Goal: Complete application form: Complete application form

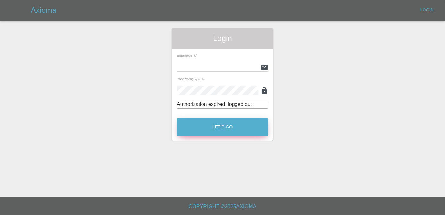
type input "[PERSON_NAME][EMAIL_ADDRESS][DOMAIN_NAME]"
click at [230, 122] on button "Let's Go" at bounding box center [222, 127] width 91 height 18
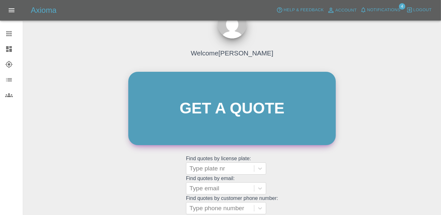
scroll to position [29, 0]
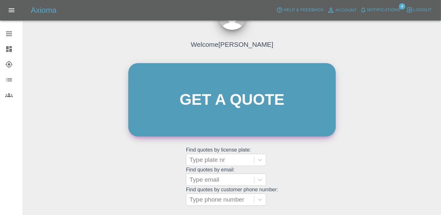
click at [232, 88] on link "Get a quote" at bounding box center [231, 99] width 207 height 73
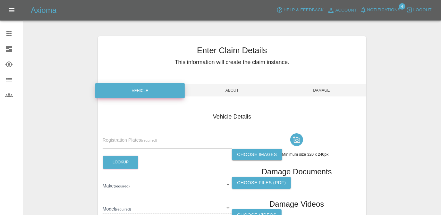
click at [165, 146] on input "text" at bounding box center [167, 143] width 129 height 9
type input "BJ73 PWF"
click at [109, 162] on button "Lookup" at bounding box center [120, 162] width 35 height 13
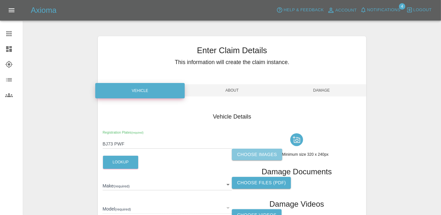
click at [270, 158] on label "Choose images" at bounding box center [257, 155] width 50 height 12
click at [0, 0] on input "Choose images" at bounding box center [0, 0] width 0 height 0
type input "HYUNDAI"
type input "I10 ADVANCE"
type input "[US_VEHICLE_IDENTIFICATION_NUMBER]"
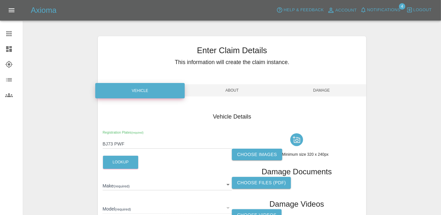
type input "2023"
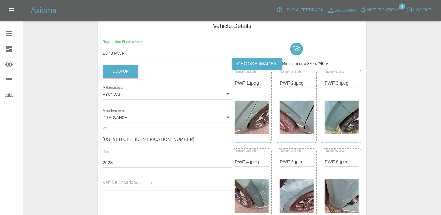
scroll to position [116, 0]
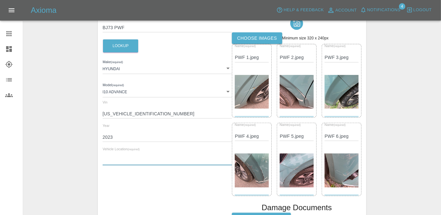
click at [160, 162] on input "text" at bounding box center [167, 160] width 129 height 9
paste input "[STREET_ADDRESS]"
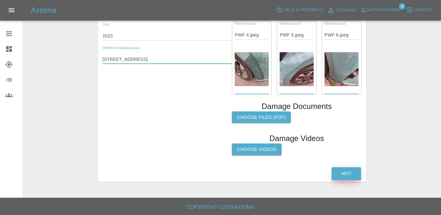
type input "[STREET_ADDRESS]"
click at [350, 177] on button "Next" at bounding box center [345, 173] width 29 height 13
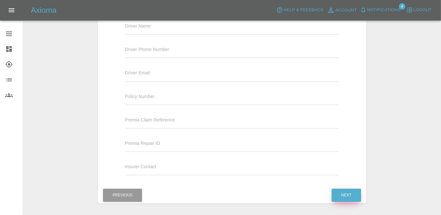
scroll to position [101, 0]
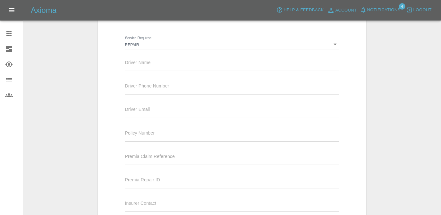
click at [146, 60] on span "Driver Name" at bounding box center [138, 62] width 26 height 5
click at [147, 71] on div "Driver Name" at bounding box center [232, 64] width 224 height 23
click at [151, 64] on input "text" at bounding box center [232, 66] width 214 height 9
type input "[PERSON_NAME]"
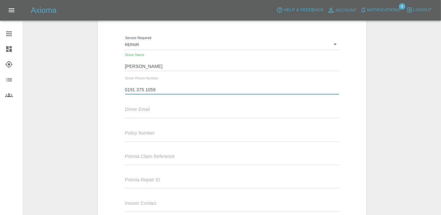
type input "0191 375 1059"
click at [164, 110] on input "text" at bounding box center [232, 113] width 214 height 9
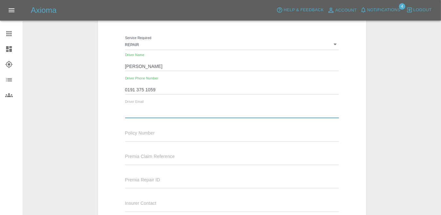
type input "[EMAIL_ADDRESS][DOMAIN_NAME]"
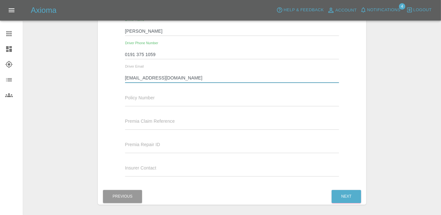
scroll to position [159, 0]
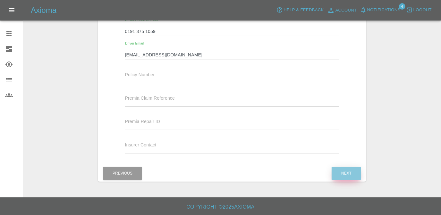
click at [359, 169] on button "Next" at bounding box center [345, 173] width 29 height 13
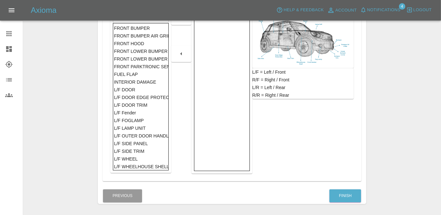
click at [157, 30] on div "FRONT BUMPER" at bounding box center [141, 28] width 54 height 8
click at [183, 23] on div at bounding box center [181, 16] width 20 height 17
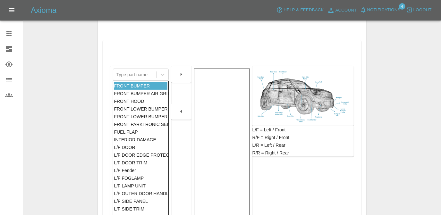
scroll to position [101, 0]
click at [183, 73] on icon "button" at bounding box center [181, 75] width 8 height 8
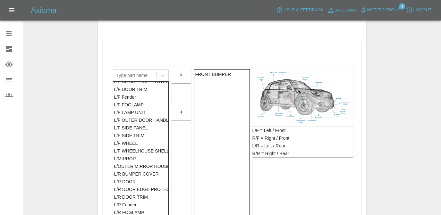
scroll to position [67, 0]
click at [151, 125] on div "L/F SIDE PANEL" at bounding box center [141, 127] width 54 height 8
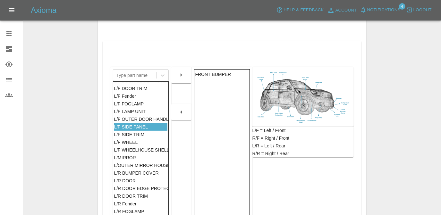
click at [182, 72] on icon "button" at bounding box center [181, 75] width 8 height 8
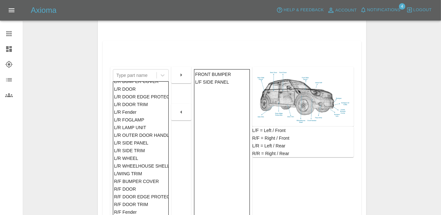
scroll to position [157, 0]
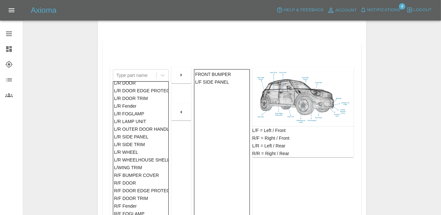
click at [153, 137] on div "L/R SIDE PANEL" at bounding box center [141, 137] width 54 height 8
click at [175, 75] on button "button" at bounding box center [181, 75] width 21 height 12
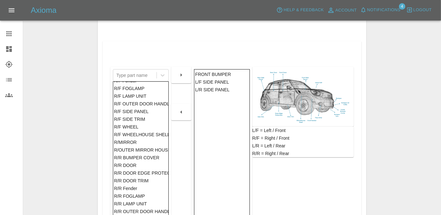
scroll to position [260, 0]
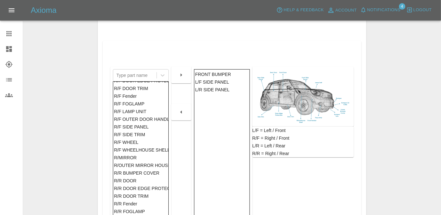
click at [146, 127] on div "R/F SIDE PANEL" at bounding box center [141, 127] width 54 height 8
click at [183, 74] on icon "button" at bounding box center [181, 75] width 8 height 8
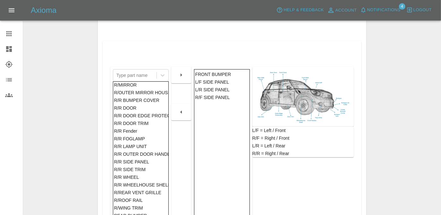
scroll to position [326, 0]
click at [151, 162] on div "R/R SIDE PANEL" at bounding box center [141, 161] width 54 height 8
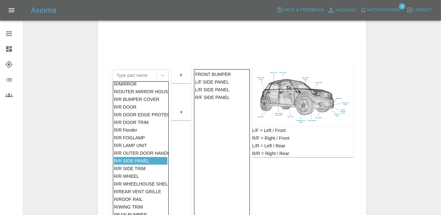
click at [184, 76] on icon "button" at bounding box center [181, 75] width 8 height 8
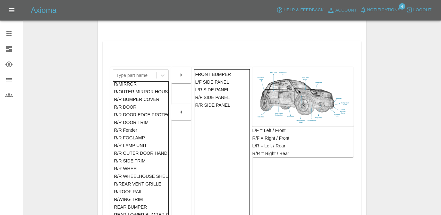
scroll to position [336, 0]
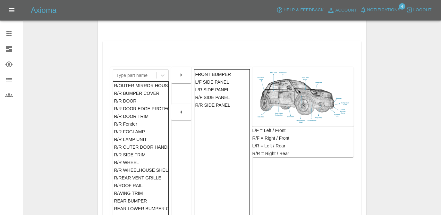
click at [153, 205] on div "REAR LOWER BUMPER COVER" at bounding box center [141, 209] width 54 height 8
click at [152, 197] on div "REAR BUMPER" at bounding box center [141, 201] width 54 height 8
click at [186, 81] on div at bounding box center [181, 75] width 20 height 17
click at [184, 76] on icon "button" at bounding box center [181, 75] width 8 height 8
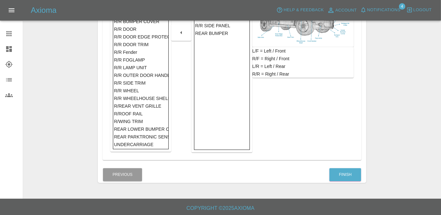
scroll to position [181, 0]
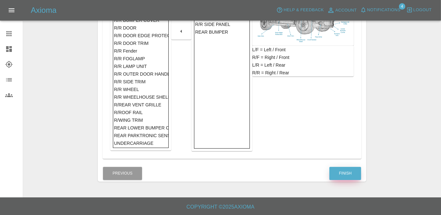
click at [342, 169] on button "Finish" at bounding box center [345, 173] width 32 height 13
